Goal: Obtain resource: Download file/media

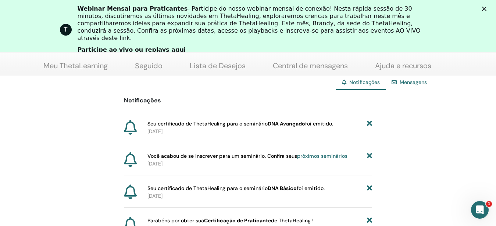
scroll to position [103, 0]
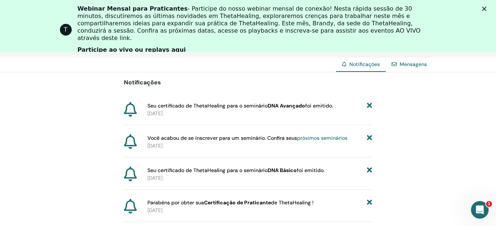
click at [309, 136] on font "próximos seminários" at bounding box center [322, 138] width 50 height 7
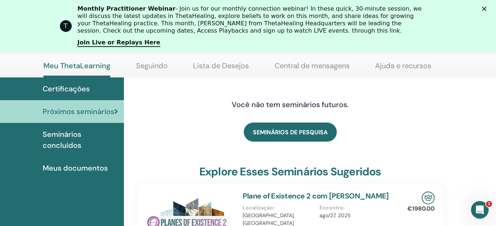
scroll to position [105, 0]
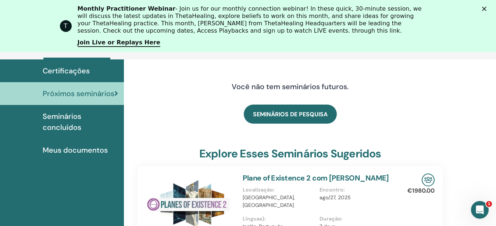
click at [86, 127] on span "Seminários concluídos" at bounding box center [80, 122] width 75 height 22
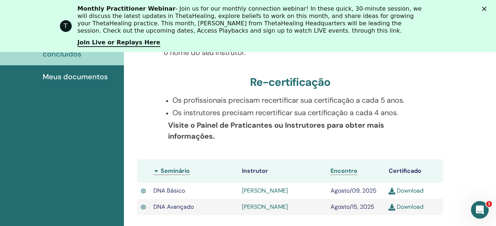
scroll to position [215, 0]
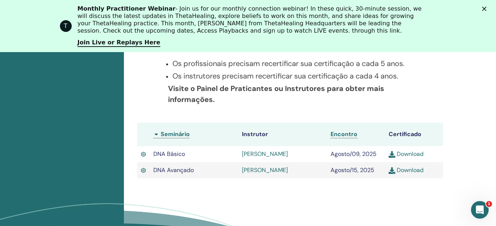
click at [415, 155] on link "Download" at bounding box center [406, 154] width 35 height 8
click at [411, 169] on link "Download" at bounding box center [406, 171] width 35 height 8
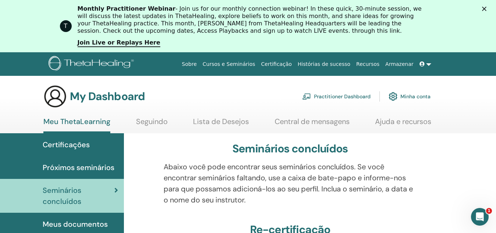
scroll to position [37, 0]
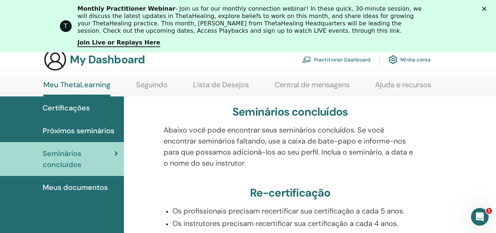
click at [99, 181] on link "Meus documentos" at bounding box center [62, 187] width 124 height 23
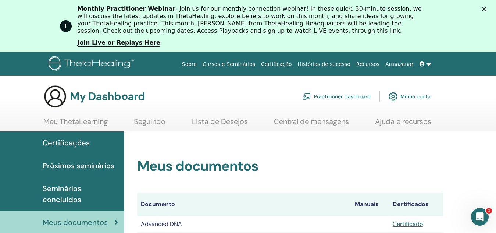
click at [258, 63] on link "Cursos e Seminários" at bounding box center [229, 64] width 58 height 14
